Goal: Register for event/course

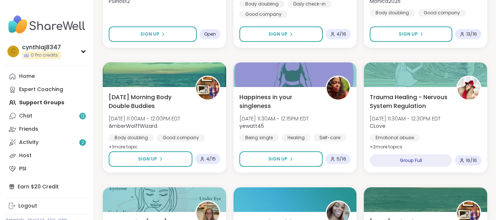
scroll to position [478, 0]
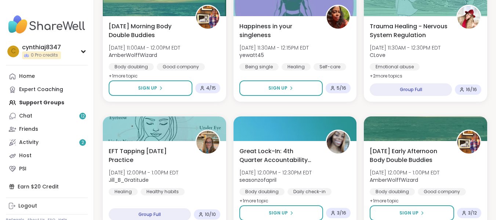
drag, startPoint x: 163, startPoint y: 1, endPoint x: 492, endPoint y: 143, distance: 358.2
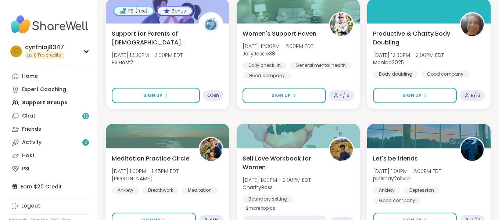
scroll to position [735, 0]
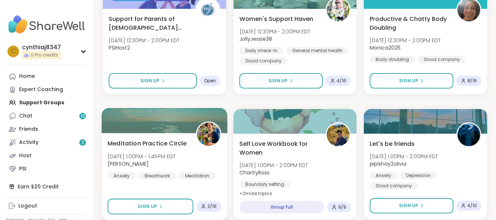
click at [207, 154] on div "Meditation Practice Circle [DATE] 1:00PM - 1:45PM EDT [PERSON_NAME] Breathwork …" at bounding box center [165, 159] width 114 height 40
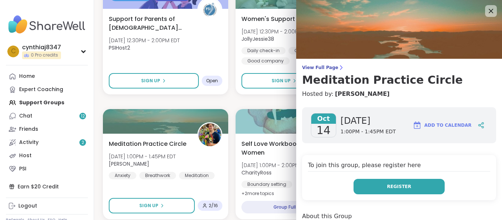
click at [381, 183] on button "Register" at bounding box center [398, 186] width 91 height 15
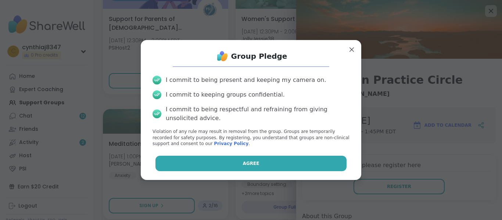
click at [259, 159] on button "Agree" at bounding box center [250, 163] width 191 height 15
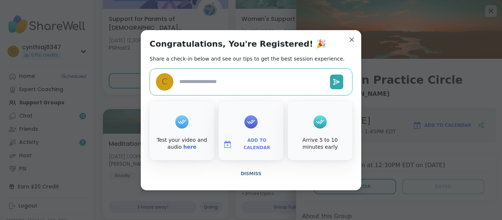
type textarea "*"
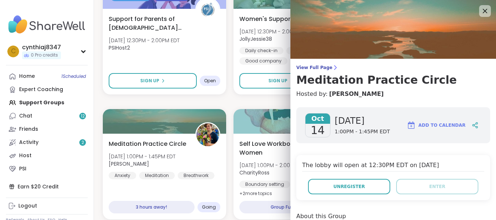
click at [426, 127] on span "Add to Calendar" at bounding box center [442, 125] width 47 height 7
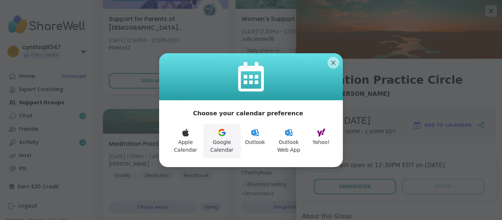
click at [225, 137] on button "Google Calendar" at bounding box center [221, 141] width 37 height 35
